Goal: Communication & Community: Answer question/provide support

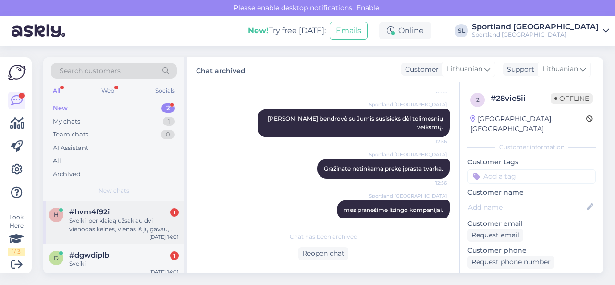
click at [100, 230] on div "Sveiki, per klaidą užsakiau dvi vienodas kelnes, vienas iš jų gavau, kitų dar n…" at bounding box center [124, 224] width 110 height 17
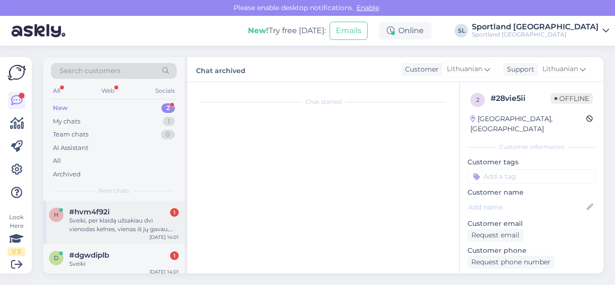
scroll to position [11, 0]
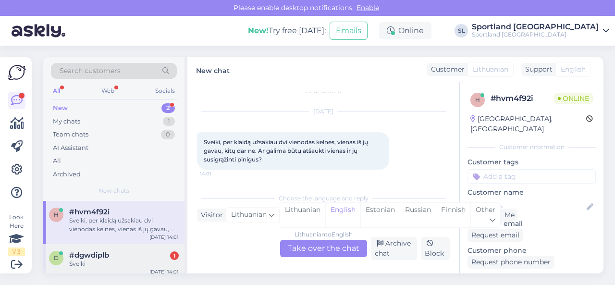
click at [146, 260] on div "Sveiki" at bounding box center [124, 264] width 110 height 9
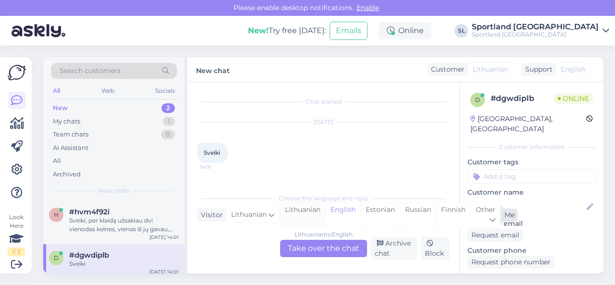
click at [317, 208] on div "Lithuanian" at bounding box center [302, 215] width 45 height 25
click at [298, 249] on div "Lithuanian to Lithuanian Take over the chat" at bounding box center [323, 248] width 87 height 17
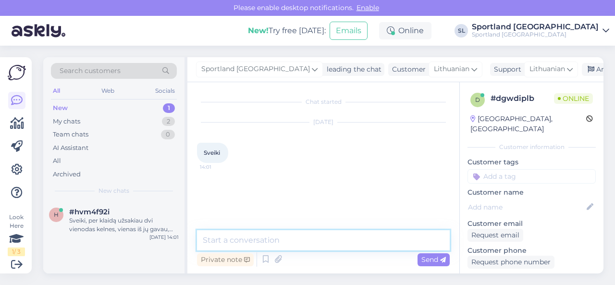
click at [291, 236] on textarea at bounding box center [323, 240] width 253 height 20
type textarea "Sveiki"
type textarea "Kuo galime Jums padėti?"
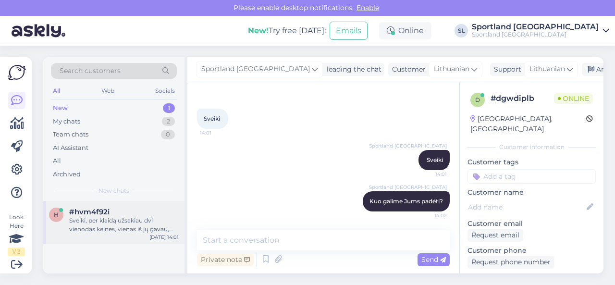
click at [125, 221] on div "Sveiki, per klaidą užsakiau dvi vienodas kelnes, vienas iš jų gavau, kitų dar n…" at bounding box center [124, 224] width 110 height 17
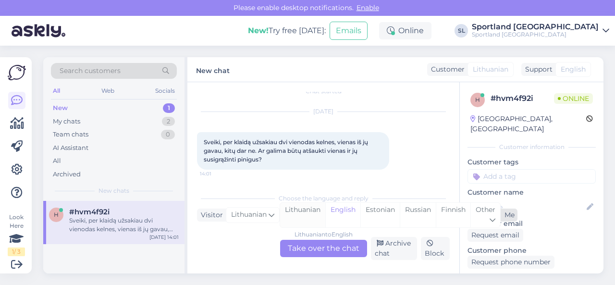
click at [303, 210] on div "Lithuanian" at bounding box center [302, 215] width 45 height 25
click at [310, 245] on div "Lithuanian to Lithuanian Take over the chat" at bounding box center [323, 248] width 87 height 17
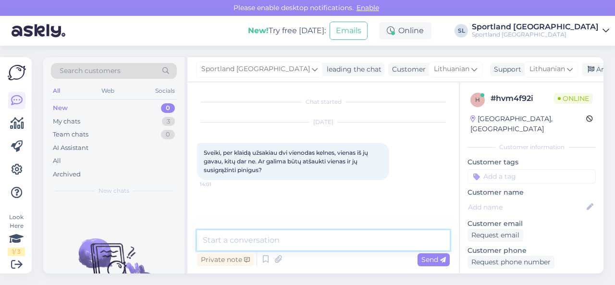
click at [307, 239] on textarea at bounding box center [323, 240] width 253 height 20
type textarea "Sveiki"
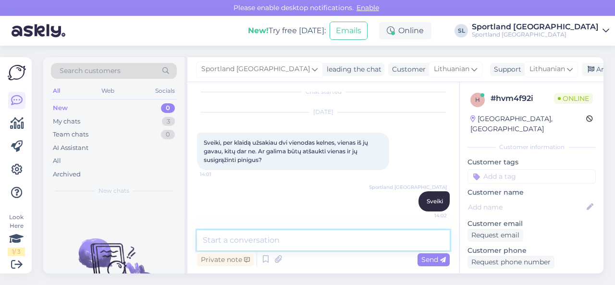
click at [307, 239] on textarea at bounding box center [323, 240] width 253 height 20
click at [310, 241] on textarea at bounding box center [323, 240] width 253 height 20
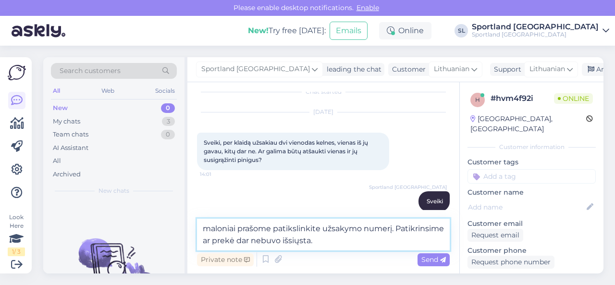
type textarea "maloniai prašome patikslinkite užsakymo numerį. Patikrinsime ar prekė dar nebuv…"
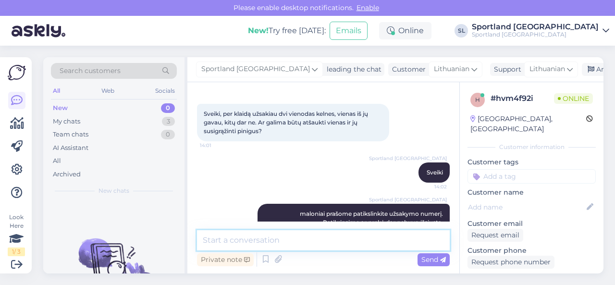
scroll to position [60, 0]
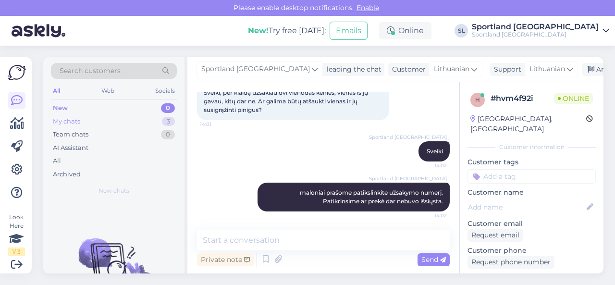
click at [122, 124] on div "My chats 3" at bounding box center [114, 121] width 126 height 13
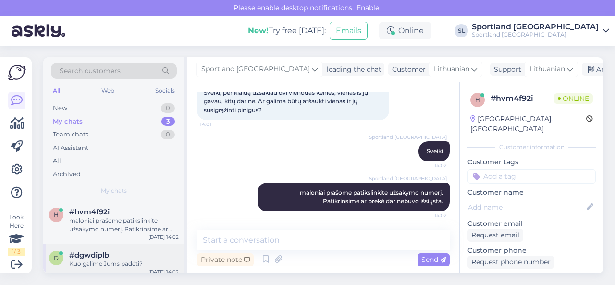
click at [116, 255] on div "#dgwdiplb" at bounding box center [124, 255] width 110 height 9
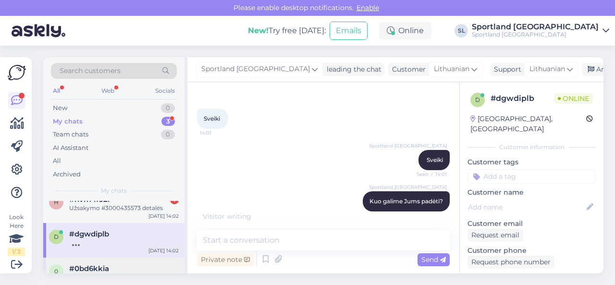
scroll to position [0, 0]
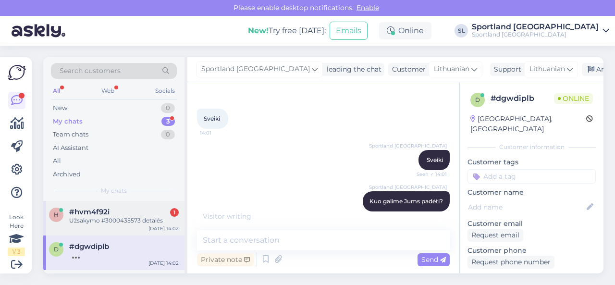
click at [110, 222] on div "Užsakymo #3000435573 detalės" at bounding box center [124, 220] width 110 height 9
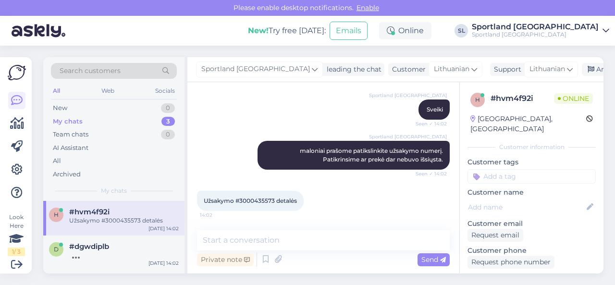
scroll to position [101, 0]
click at [260, 199] on span "Užsakymo #3000435573 detalės" at bounding box center [250, 201] width 93 height 7
copy span "3000435573"
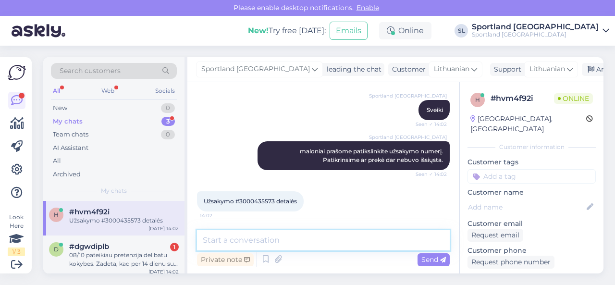
click at [307, 239] on textarea at bounding box center [323, 240] width 253 height 20
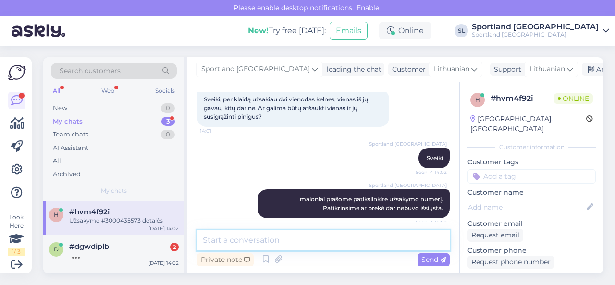
click at [317, 244] on textarea at bounding box center [323, 240] width 253 height 20
paste textarea "ADIDAS ESSENTIAL 3-STRIPES SKU: 48712403350 SPO: JD1861 Drabužių dydis:S"
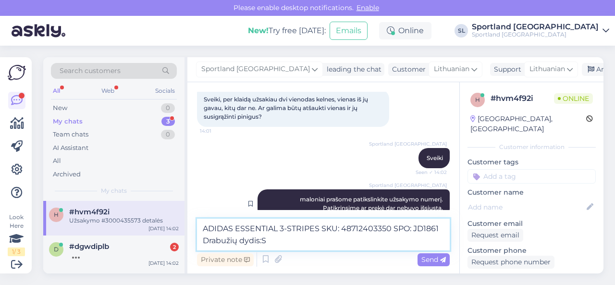
scroll to position [113, 0]
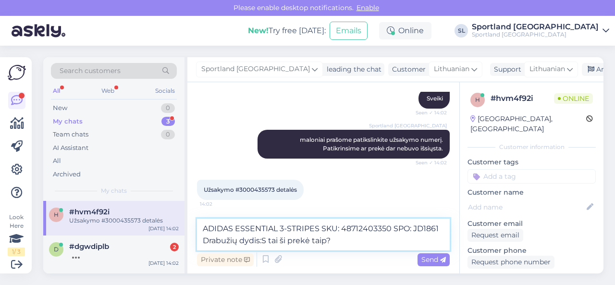
type textarea "ADIDAS ESSENTIAL 3-STRIPES SKU: 48712403350 SPO: JD1861 Drabužių dydis:S tai ši…"
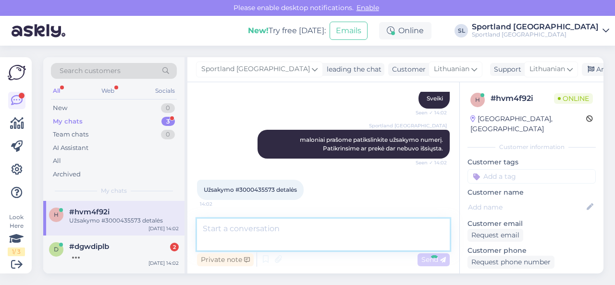
scroll to position [151, 0]
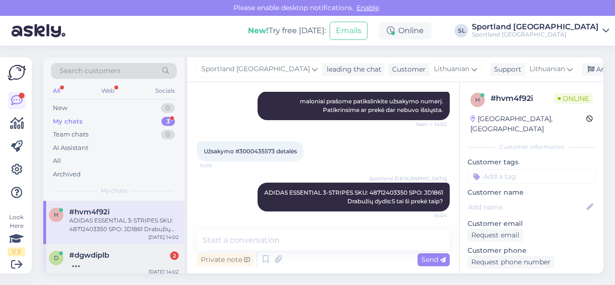
click at [131, 255] on div "#dgwdiplb 2" at bounding box center [124, 255] width 110 height 9
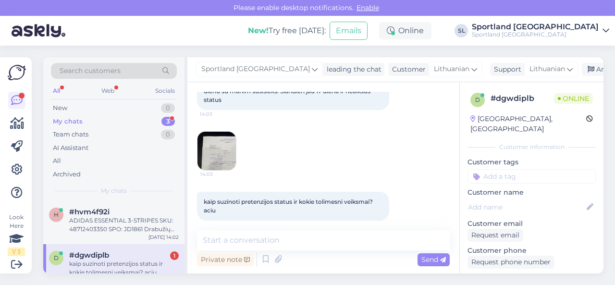
scroll to position [203, 0]
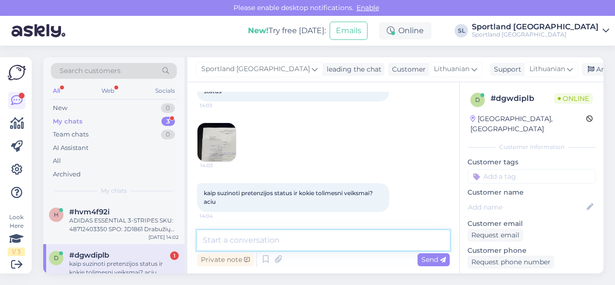
click at [269, 245] on textarea at bounding box center [323, 240] width 253 height 20
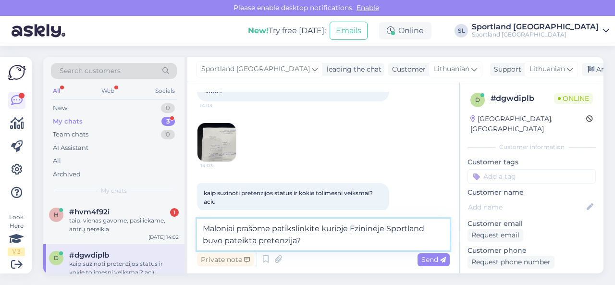
type textarea "Maloniai prašome patikslinkite kurioje Fzininėje Sportland buvo pateikta preten…"
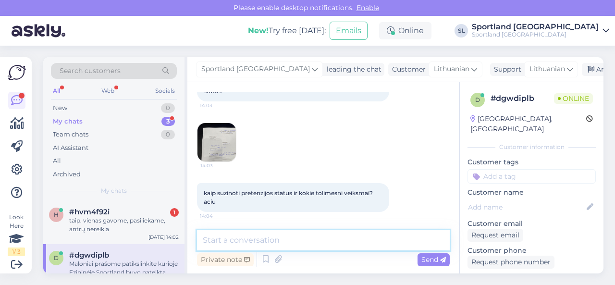
scroll to position [253, 0]
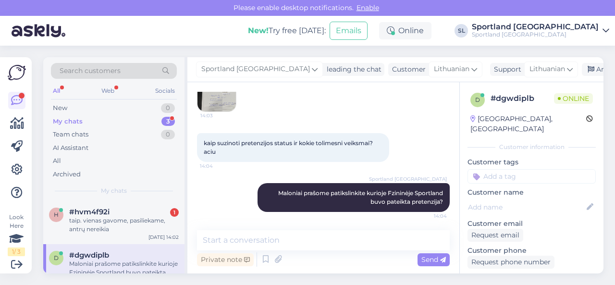
click at [220, 98] on img at bounding box center [217, 92] width 38 height 38
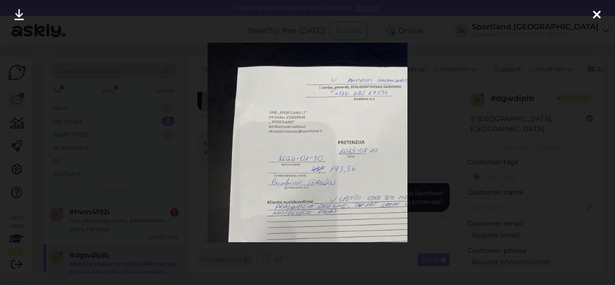
click at [441, 219] on div at bounding box center [307, 142] width 615 height 285
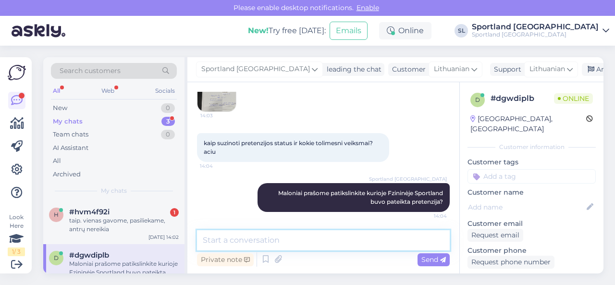
click at [355, 243] on textarea at bounding box center [323, 240] width 253 height 20
type textarea "Pretenzijoje matome [GEOGRAPHIC_DATA], taip?"
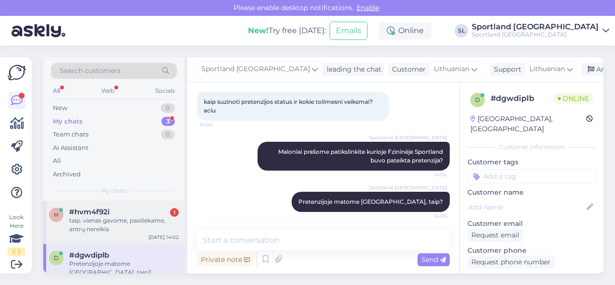
click at [101, 216] on div "taip. vienas gavome, pasiliekame, antrų nereikia" at bounding box center [124, 224] width 110 height 17
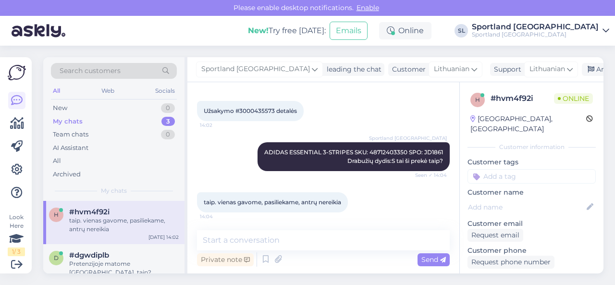
scroll to position [193, 0]
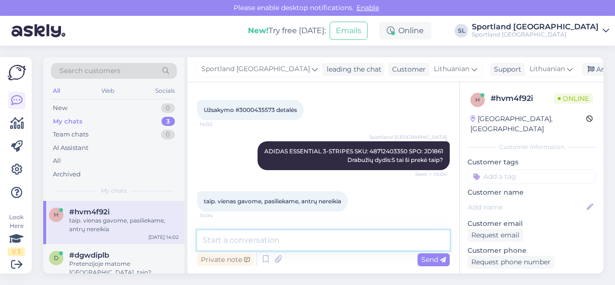
click at [284, 239] on textarea at bounding box center [323, 240] width 253 height 20
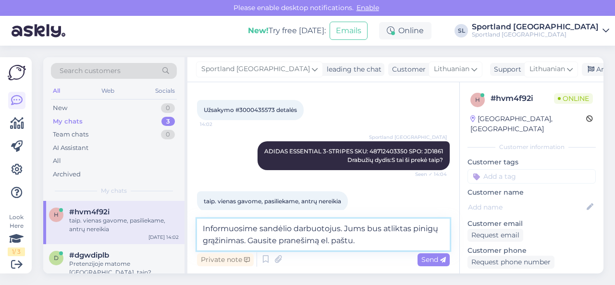
type textarea "Informuosime sandėlio darbuotojus. Jums bus atliktas pinigų grąžinimas. Gausite…"
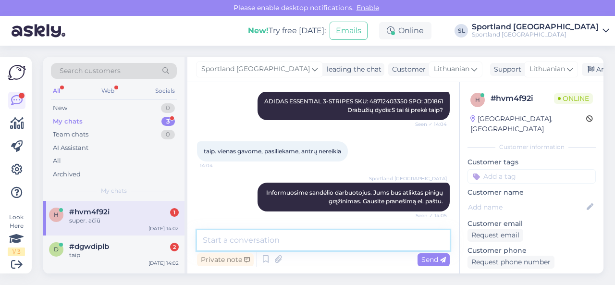
scroll to position [284, 0]
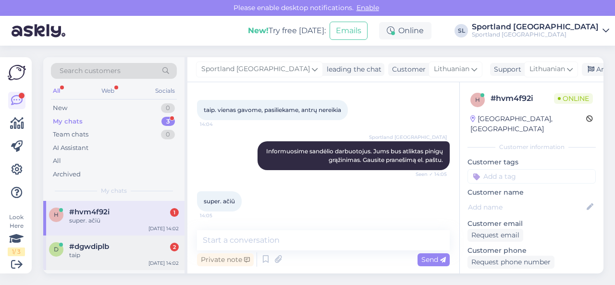
click at [93, 246] on span "#dgwdiplb" at bounding box center [89, 246] width 40 height 9
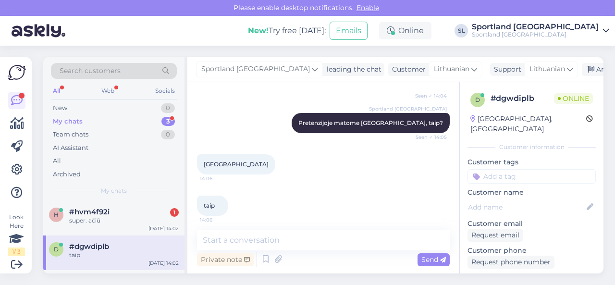
scroll to position [377, 0]
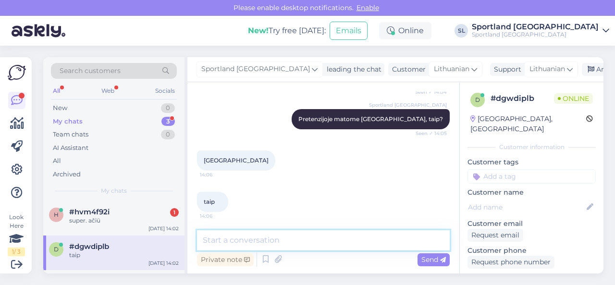
click at [278, 241] on textarea at bounding box center [323, 240] width 253 height 20
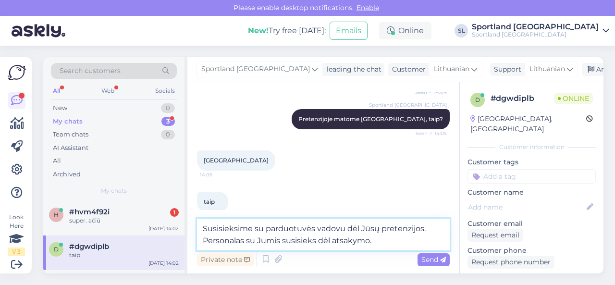
type textarea "Susisieksime su parduotuvės vadovu dėl Jūsų pretenzijos. Personalas su Jumis su…"
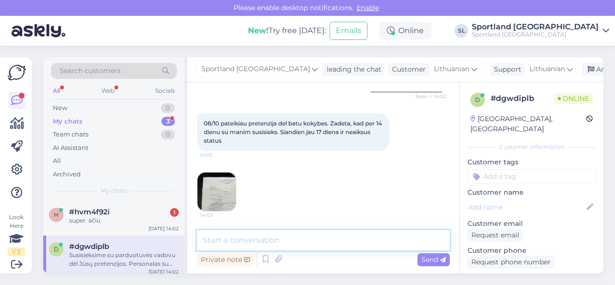
scroll to position [138, 0]
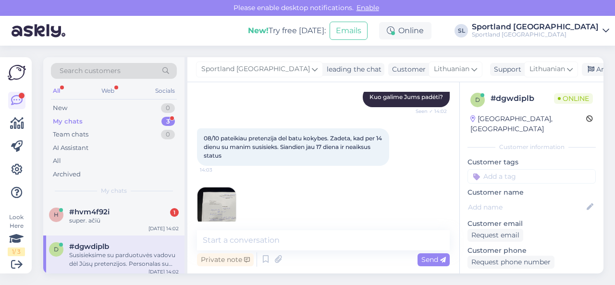
click at [218, 212] on img at bounding box center [217, 206] width 38 height 38
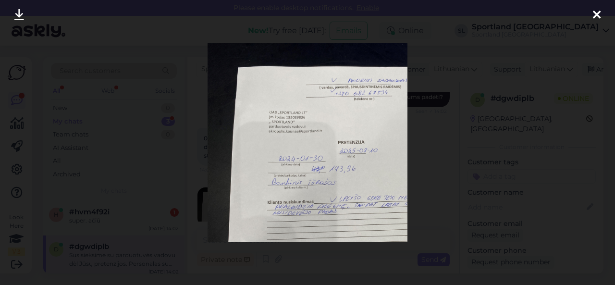
click at [170, 161] on div at bounding box center [307, 142] width 615 height 285
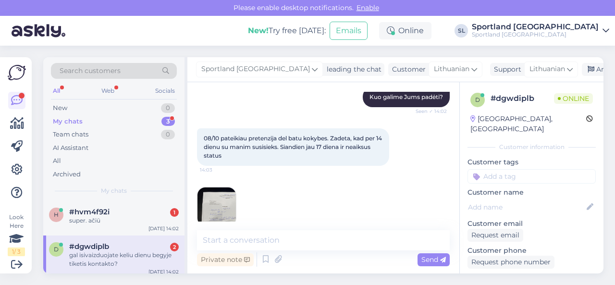
scroll to position [509, 0]
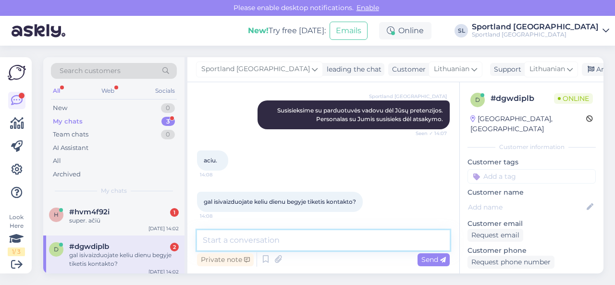
click at [292, 245] on textarea at bounding box center [323, 240] width 253 height 20
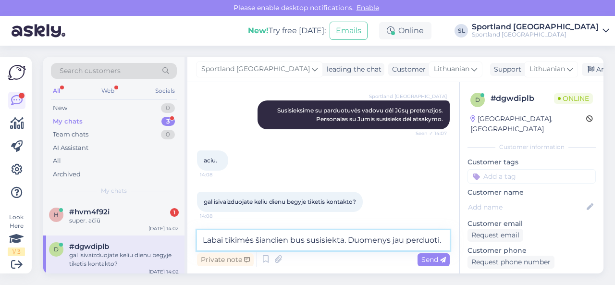
type textarea "Labai tikimės šiandien bus susisiekta. Duomenys jau perduoti."
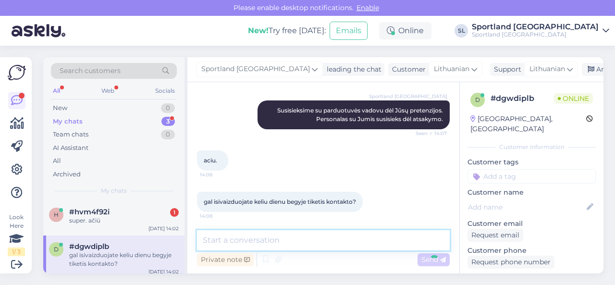
scroll to position [559, 0]
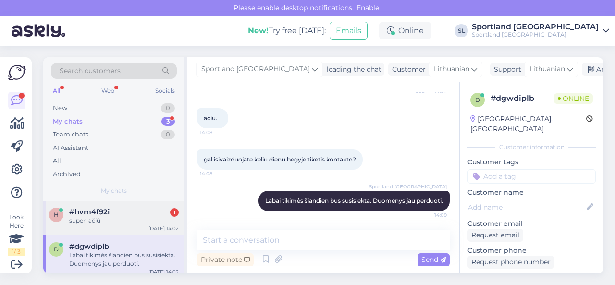
click at [95, 220] on div "super. ačiū" at bounding box center [124, 220] width 110 height 9
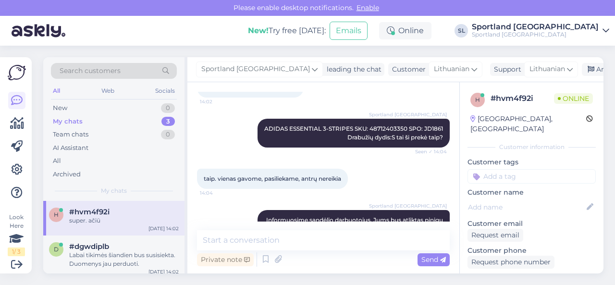
scroll to position [284, 0]
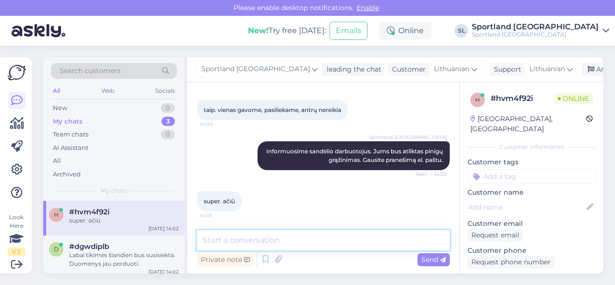
click at [317, 236] on textarea at bounding box center [323, 240] width 253 height 20
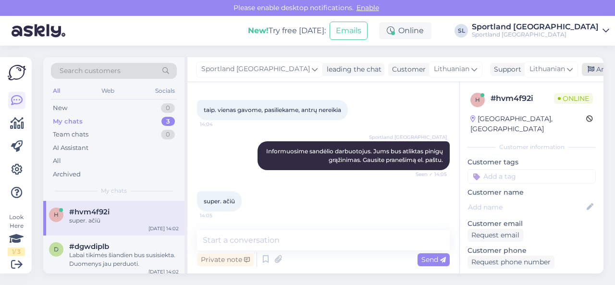
click at [588, 70] on icon at bounding box center [591, 69] width 7 height 7
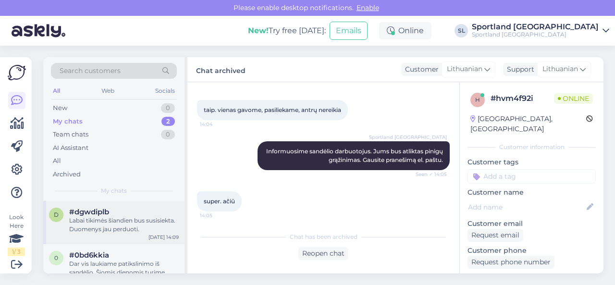
click at [105, 209] on span "#dgwdiplb" at bounding box center [89, 212] width 40 height 9
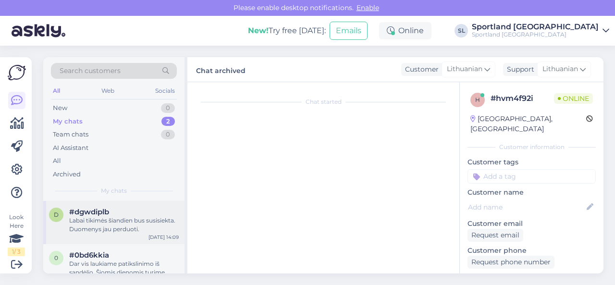
scroll to position [559, 0]
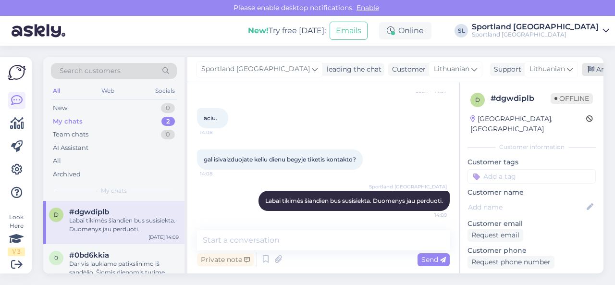
click at [582, 72] on div "Archive chat" at bounding box center [612, 69] width 61 height 13
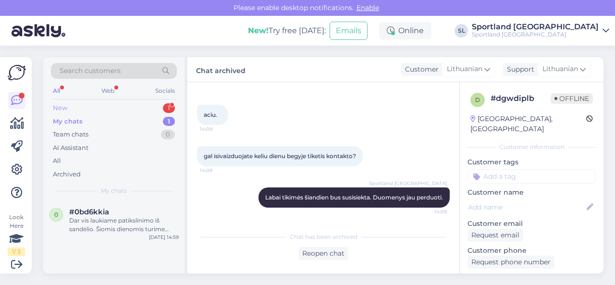
click at [134, 103] on div "New 1" at bounding box center [114, 107] width 126 height 13
click at [132, 213] on div "#aiahgpot 1" at bounding box center [124, 212] width 110 height 9
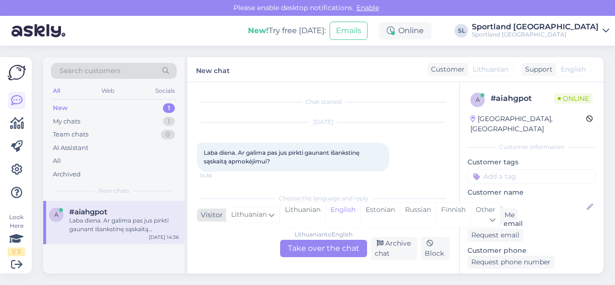
scroll to position [2, 0]
click at [297, 218] on div "Lithuanian" at bounding box center [302, 215] width 45 height 25
click at [304, 246] on div "Lithuanian to Lithuanian Take over the chat" at bounding box center [323, 248] width 87 height 17
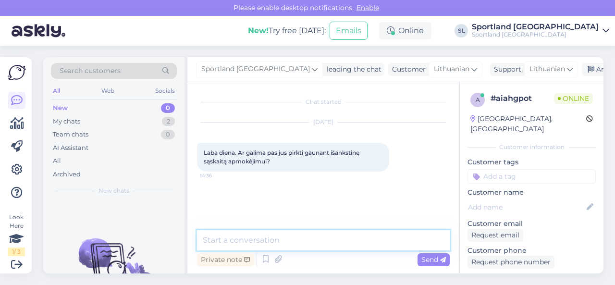
click at [298, 237] on textarea at bounding box center [323, 240] width 253 height 20
type textarea "Sveiki"
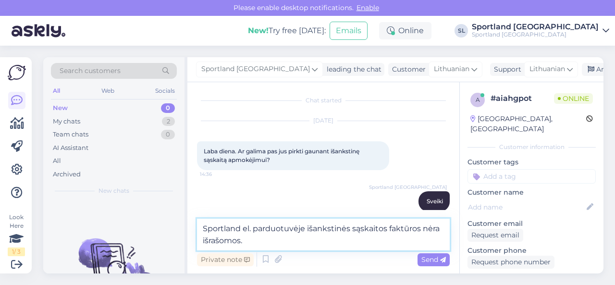
type textarea "Sportland el. parduotuvėje išankstinės sąskaitos faktūros nėra išrašomos."
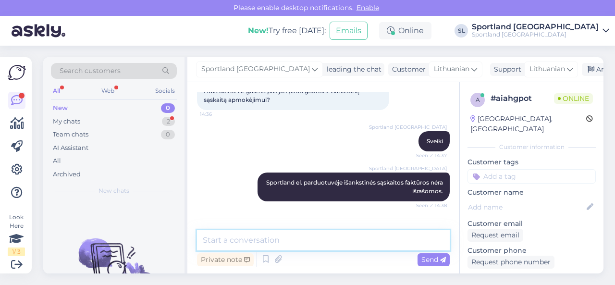
scroll to position [93, 0]
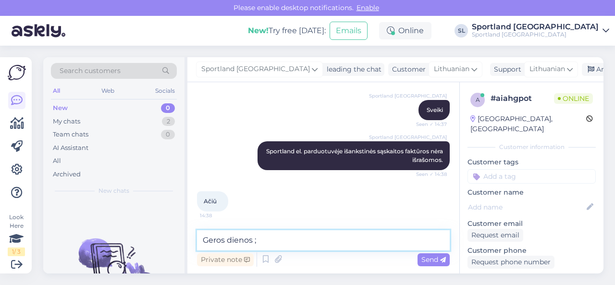
type textarea "Geros dienos ;)"
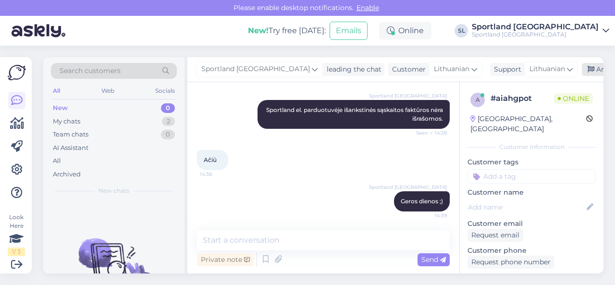
click at [582, 68] on div "Archive chat" at bounding box center [612, 69] width 61 height 13
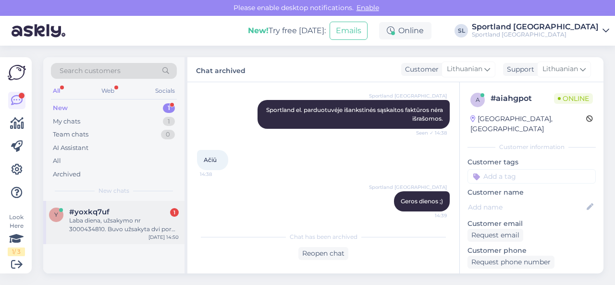
click at [121, 237] on div "y #yoxkq7uf 1 Laba diena, užsakymo nr 3000434810. Buvo užsakyta dvi poros batų,…" at bounding box center [113, 222] width 141 height 43
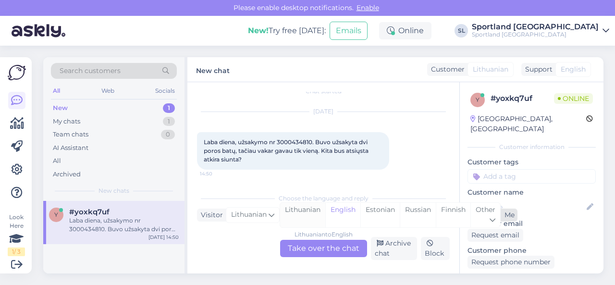
click at [300, 222] on div "Lithuanian" at bounding box center [302, 215] width 45 height 25
click at [305, 245] on div "Lithuanian to Lithuanian Take over the chat" at bounding box center [323, 248] width 87 height 17
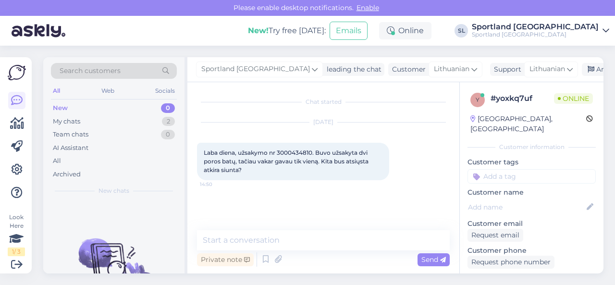
click at [306, 151] on span "Laba diena, užsakymo nr 3000434810. Buvo užsakyta dvi poros batų, tačiau vakar …" at bounding box center [287, 161] width 166 height 25
copy span "3000434810"
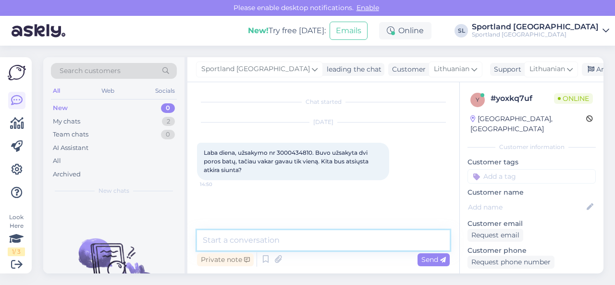
click at [301, 236] on textarea at bounding box center [323, 240] width 253 height 20
type textarea "Sveiki"
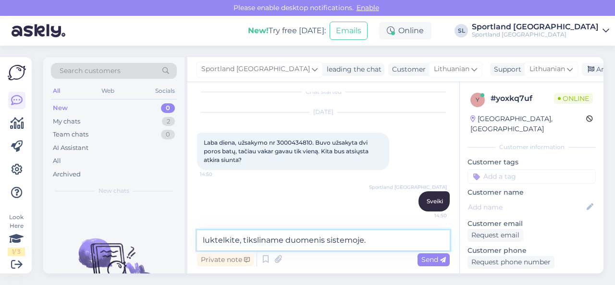
type textarea "luktelkite, tiksliname duomenis sistemoje."
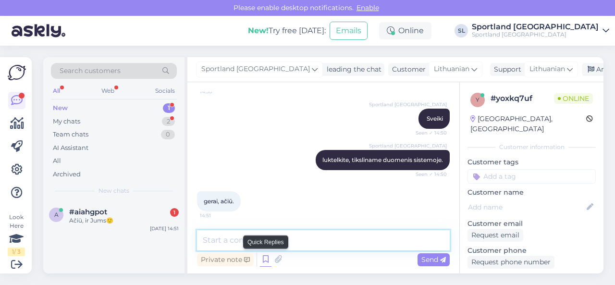
paste textarea "[PERSON_NAME] MEN'S X-ADVENTURE RECON GORE-TEX HIKING SHOES SKU: 18009202310 Av…"
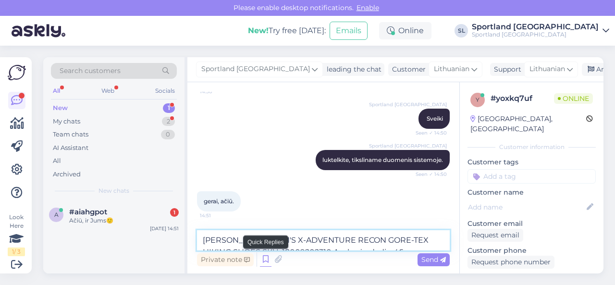
scroll to position [103, 0]
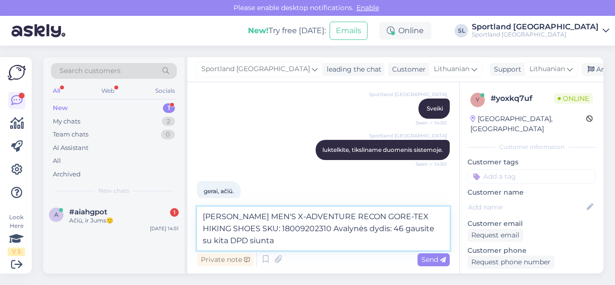
paste textarea "05835006681013"
type textarea "[PERSON_NAME] MEN'S X-ADVENTURE RECON GORE-TEX HIKING SHOES SKU: 18009202310 Av…"
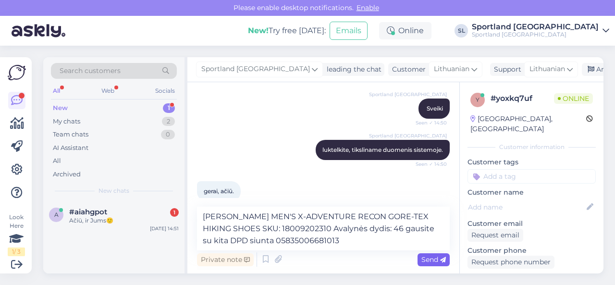
click at [436, 261] on span "Send" at bounding box center [434, 259] width 25 height 9
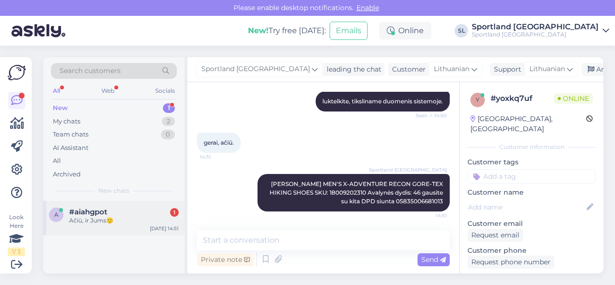
click at [112, 221] on div "Ačiū, ir Jums🙂" at bounding box center [124, 220] width 110 height 9
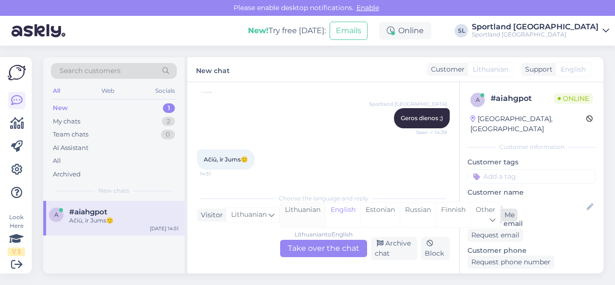
click at [312, 217] on div "Lithuanian" at bounding box center [302, 215] width 45 height 25
click at [312, 247] on div "Lithuanian to Lithuanian Take over the chat" at bounding box center [323, 248] width 87 height 17
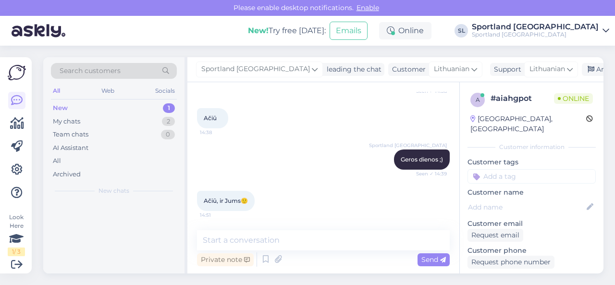
scroll to position [175, 0]
click at [340, 209] on div "Ačiū, ir Jums🙂 14:51" at bounding box center [323, 201] width 253 height 41
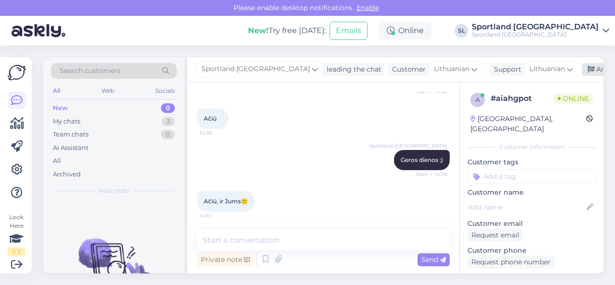
click at [582, 67] on div "Archive chat" at bounding box center [612, 69] width 61 height 13
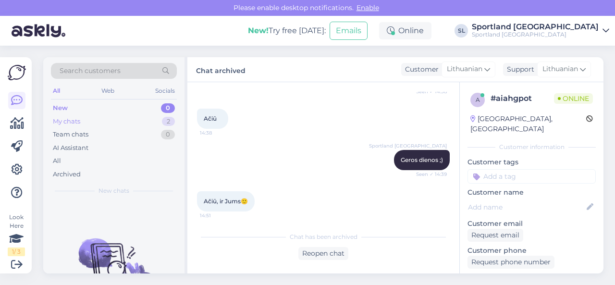
click at [91, 122] on div "My chats 2" at bounding box center [114, 121] width 126 height 13
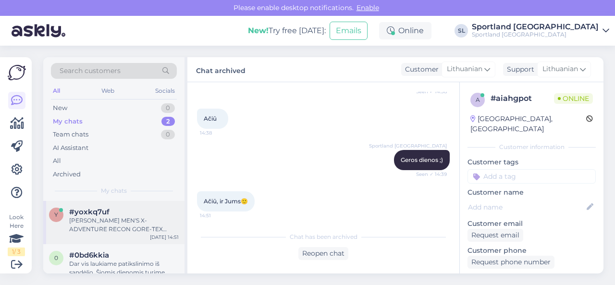
click at [102, 217] on div "[PERSON_NAME] MEN'S X-ADVENTURE RECON GORE-TEX HIKING SHOES SKU: 18009202310 Av…" at bounding box center [124, 224] width 110 height 17
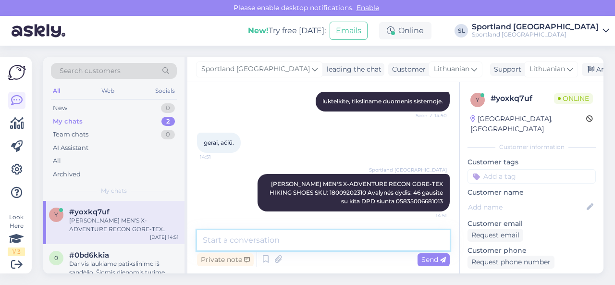
click at [301, 244] on textarea at bounding box center [323, 240] width 253 height 20
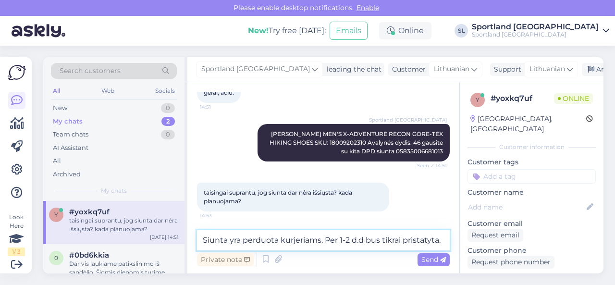
type textarea "Siunta yra perduota kurjeriams. Per 1-2 d.d bus tikrai pristatyta."
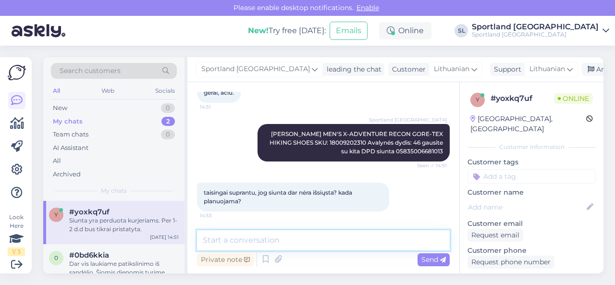
scroll to position [251, 0]
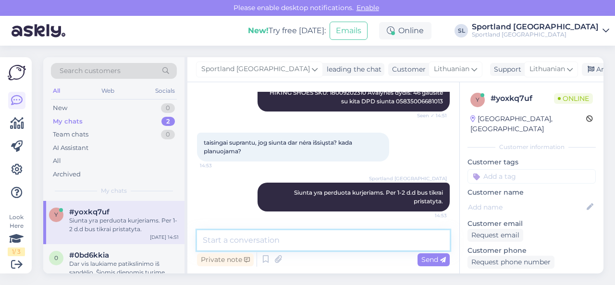
click at [317, 238] on textarea at bounding box center [323, 240] width 253 height 20
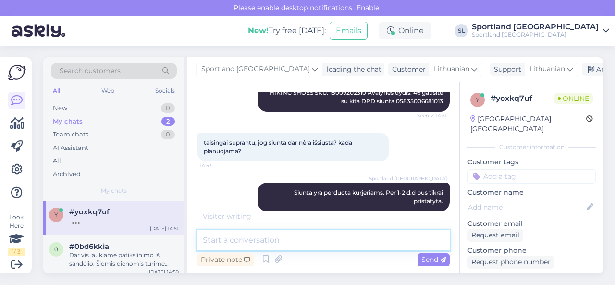
click at [284, 243] on textarea at bounding box center [323, 240] width 253 height 20
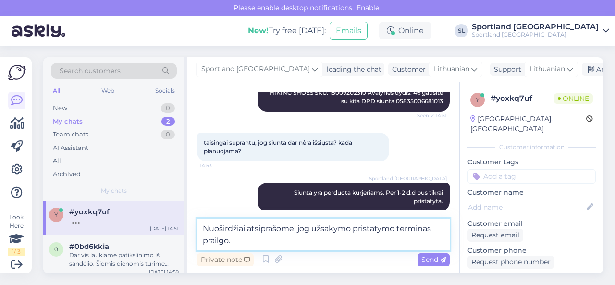
type textarea "Nuoširdžiai atsiprašome, jog užsakymo pristatymo terminas prailgo."
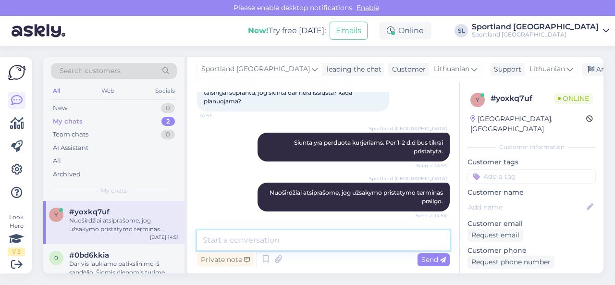
scroll to position [343, 0]
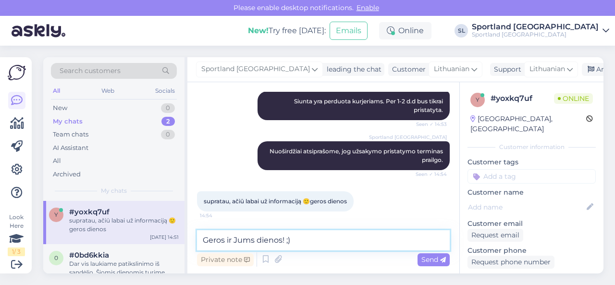
type textarea "Geros ir Jums dienos! ;)"
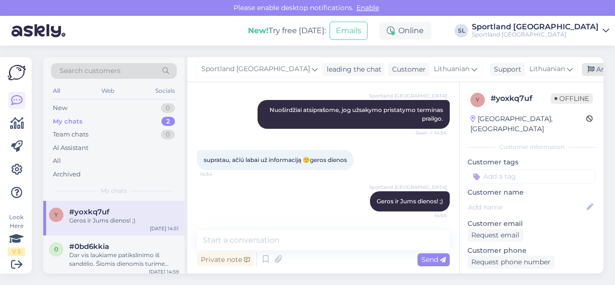
click at [582, 73] on div "Archive chat" at bounding box center [612, 69] width 61 height 13
